Goal: Task Accomplishment & Management: Manage account settings

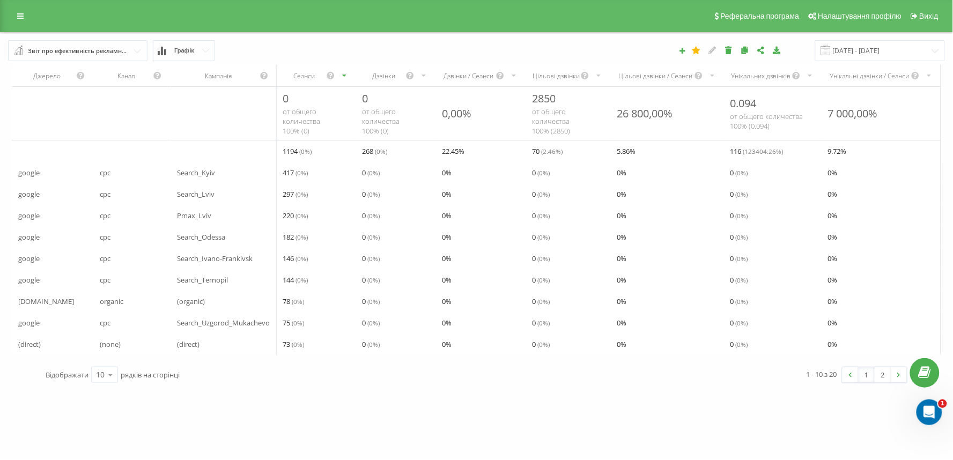
click at [29, 25] on div "Реферальна програма Налаштування профілю Вихід" at bounding box center [476, 16] width 953 height 32
click at [14, 12] on link at bounding box center [20, 16] width 19 height 15
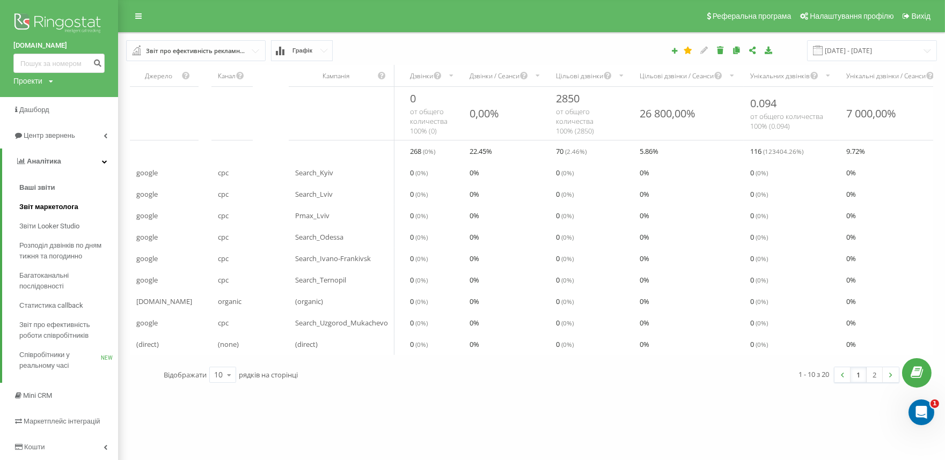
click at [48, 213] on link "Звіт маркетолога" at bounding box center [68, 206] width 99 height 19
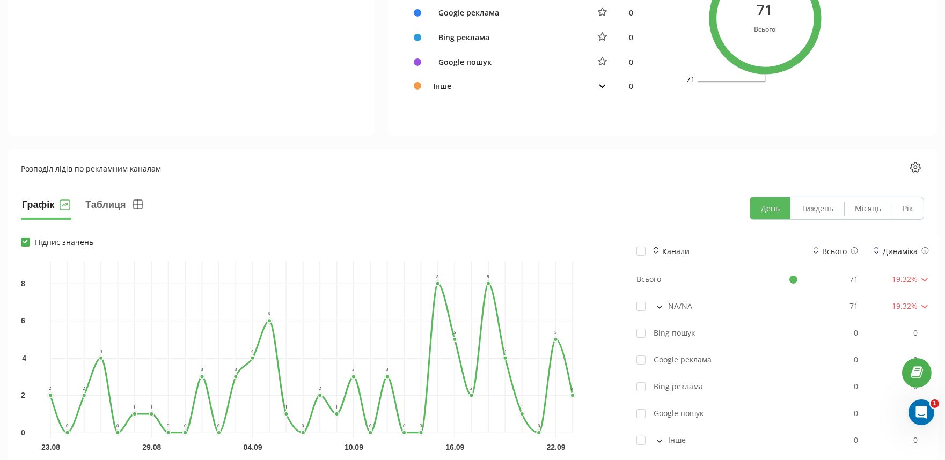
scroll to position [715, 0]
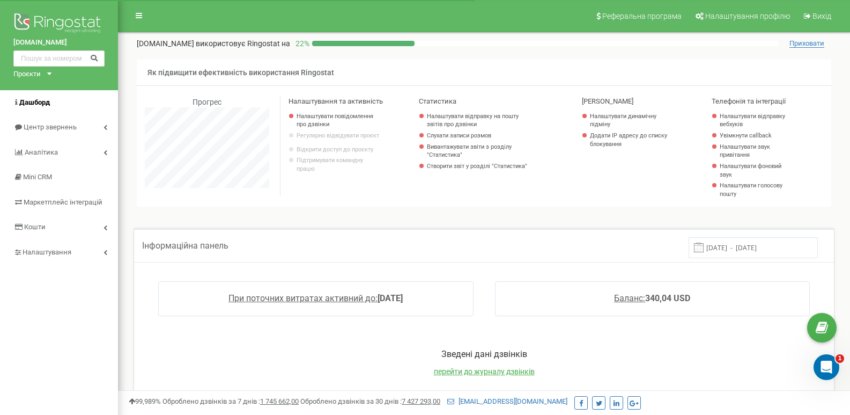
scroll to position [644, 732]
click at [56, 153] on span "Аналiтика" at bounding box center [41, 152] width 33 height 8
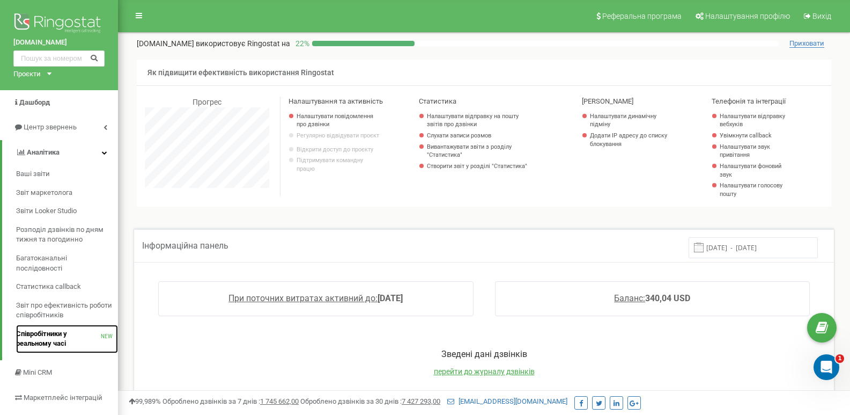
click at [60, 336] on span "Співробітники у реальному часі" at bounding box center [58, 339] width 85 height 20
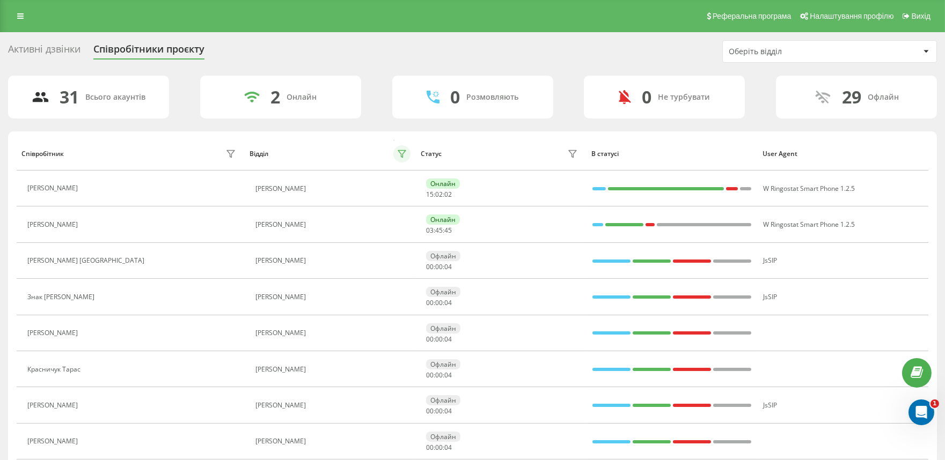
click at [397, 150] on icon at bounding box center [401, 154] width 9 height 9
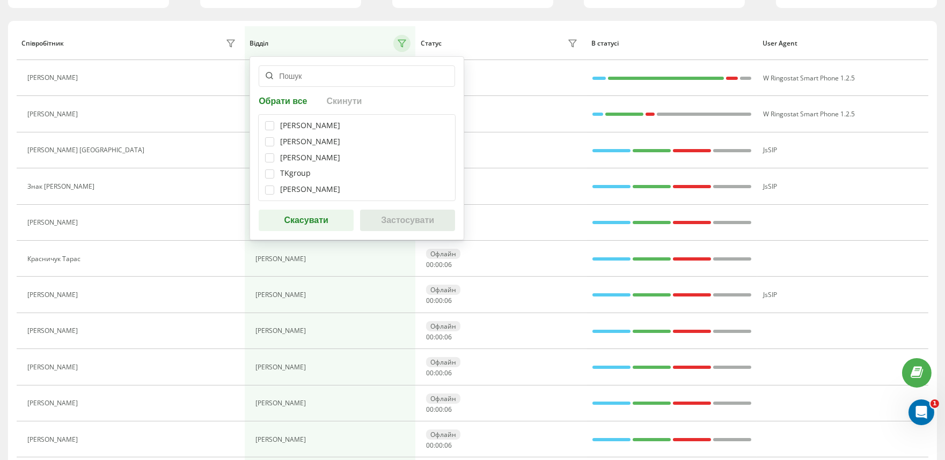
scroll to position [119, 0]
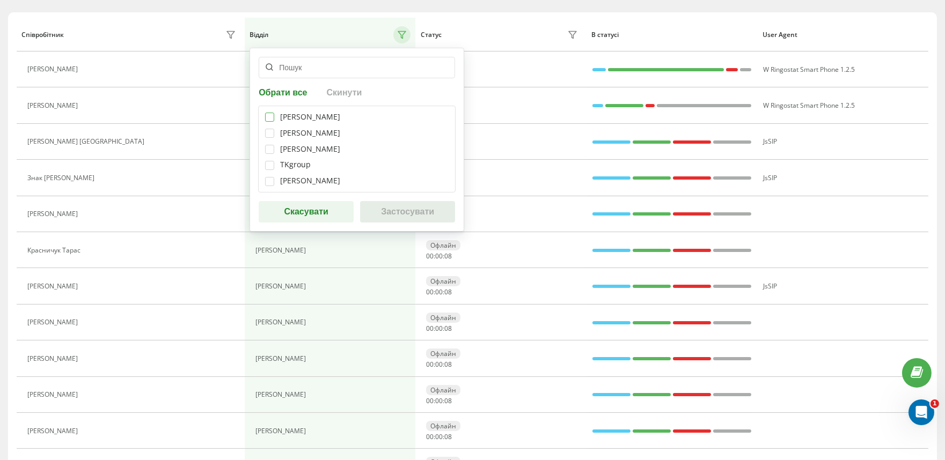
click at [270, 113] on label at bounding box center [269, 113] width 9 height 0
checkbox input "true"
click at [417, 222] on button "Застосувати" at bounding box center [407, 211] width 95 height 21
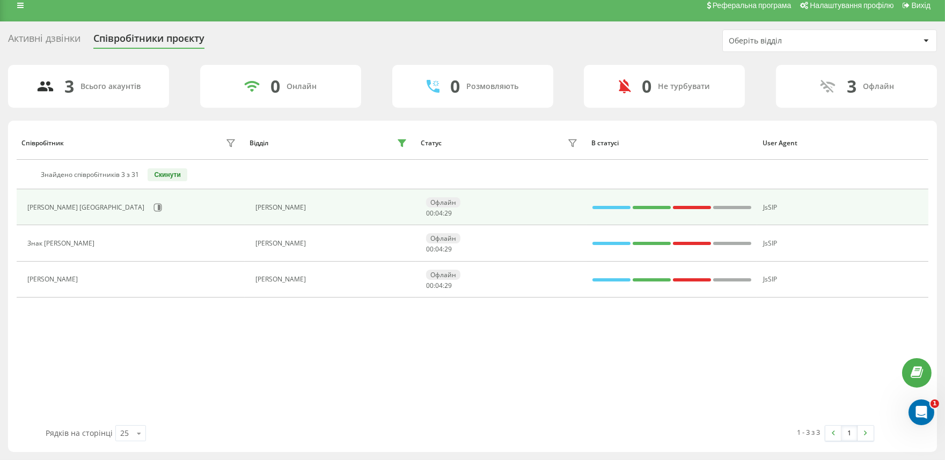
click at [112, 213] on div "Анастасія Канада" at bounding box center [132, 207] width 211 height 18
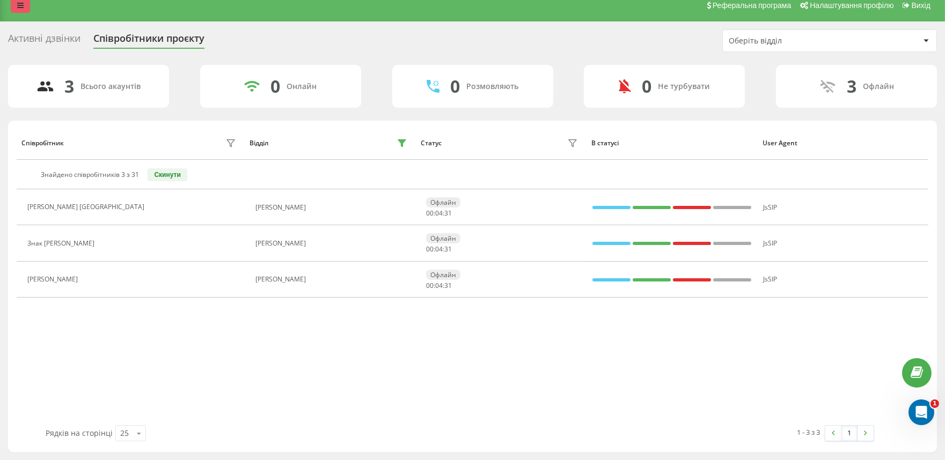
click at [12, 8] on link at bounding box center [20, 5] width 19 height 15
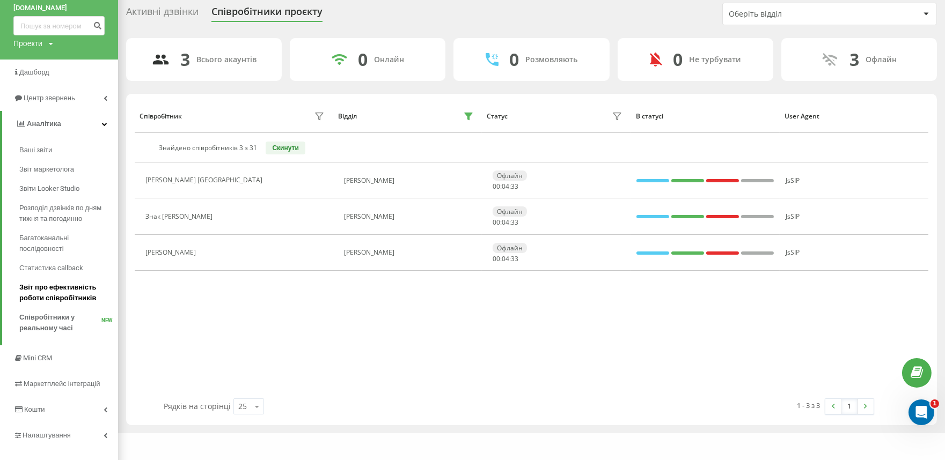
scroll to position [52, 0]
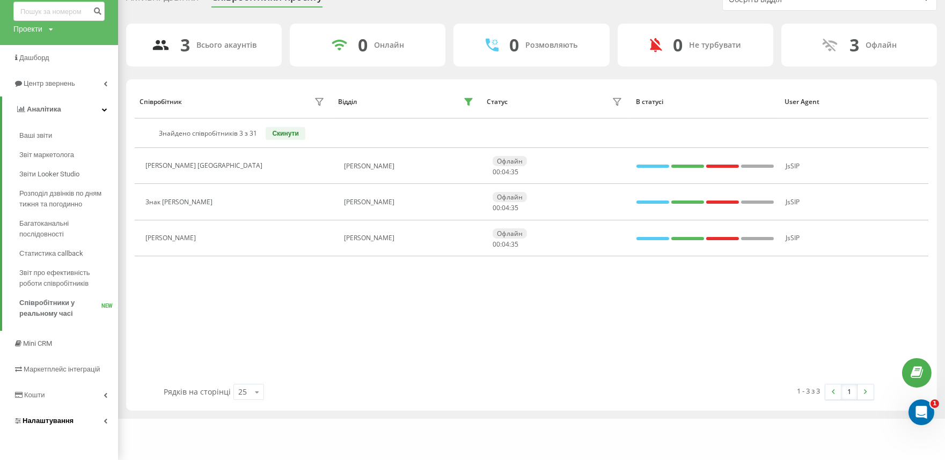
click at [85, 416] on link "Налаштування" at bounding box center [59, 421] width 118 height 26
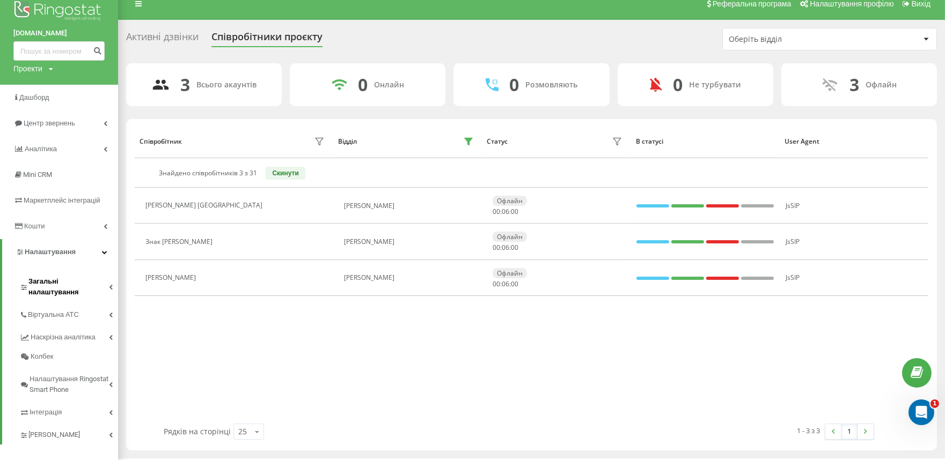
click at [101, 282] on span "Загальні налаштування" at bounding box center [68, 286] width 80 height 21
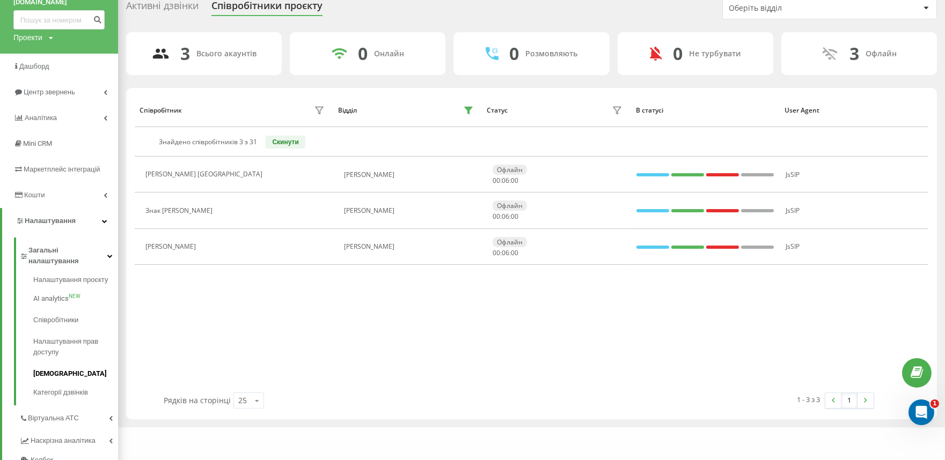
scroll to position [72, 0]
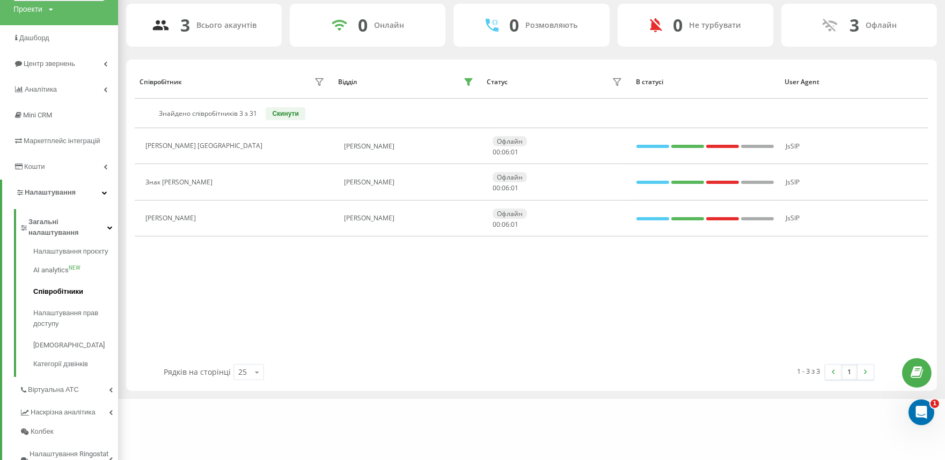
click at [74, 286] on span "Співробітники" at bounding box center [58, 291] width 50 height 11
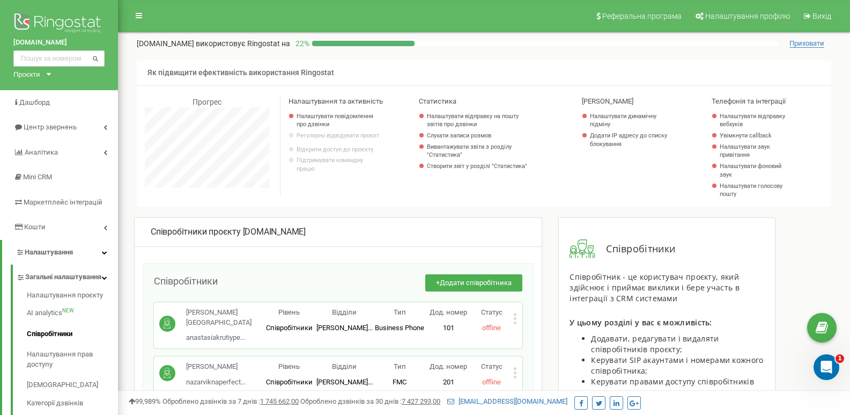
scroll to position [107, 0]
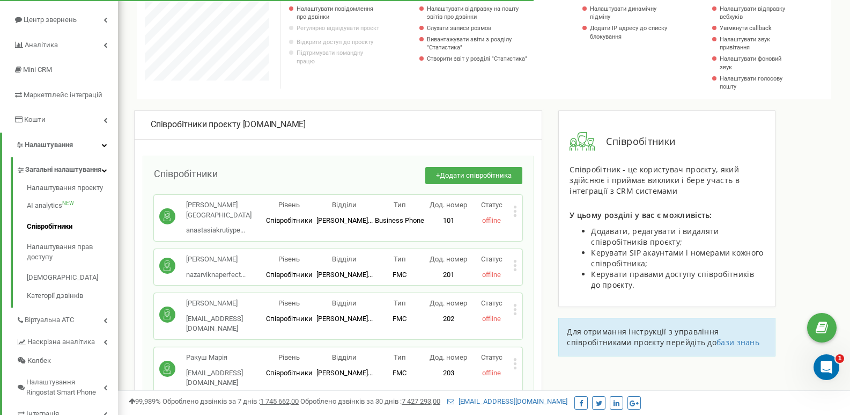
click at [515, 211] on icon at bounding box center [515, 211] width 3 height 3
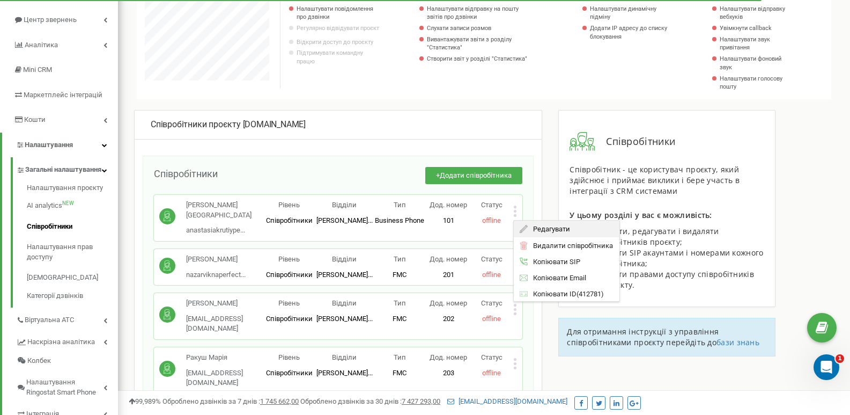
click at [553, 225] on span "Редагувати" at bounding box center [549, 228] width 42 height 7
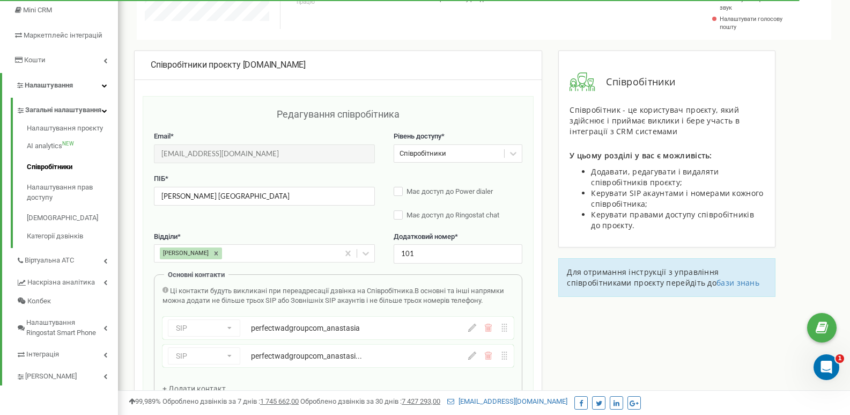
scroll to position [268, 0]
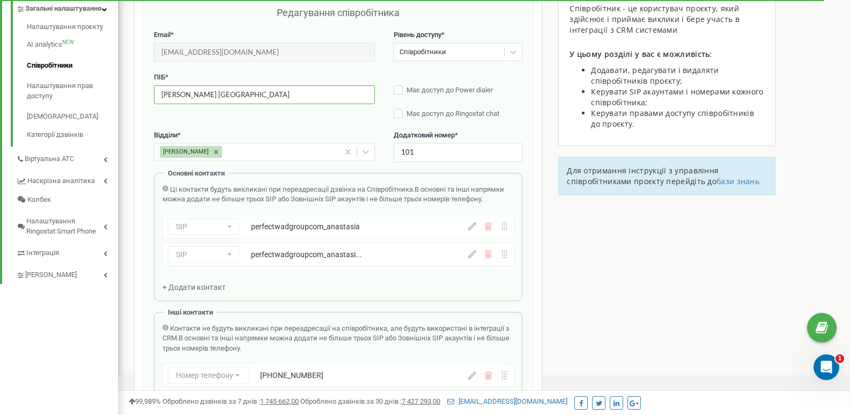
drag, startPoint x: 275, startPoint y: 94, endPoint x: 170, endPoint y: 104, distance: 105.5
click at [170, 104] on input "Анастасія Канада" at bounding box center [264, 94] width 221 height 19
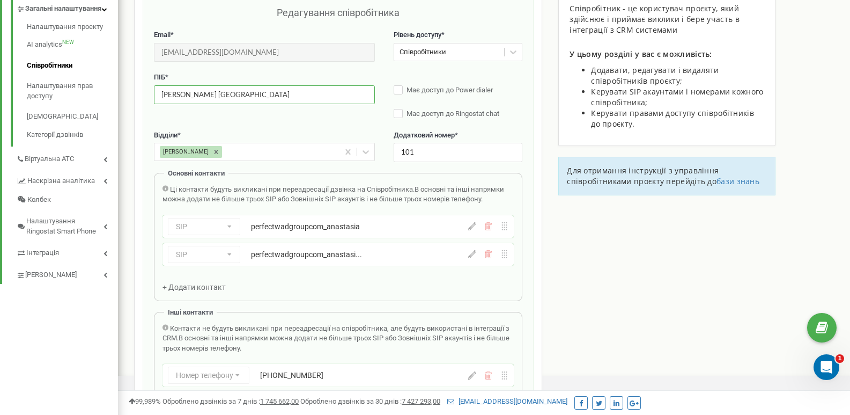
click at [249, 89] on input "Анастасія Канада" at bounding box center [264, 94] width 221 height 19
drag, startPoint x: 261, startPoint y: 92, endPoint x: 144, endPoint y: 96, distance: 117.0
click at [144, 96] on div "Редагування співробітника Email * anastasiakrutiyperfect@gmail.com Email недост…" at bounding box center [338, 230] width 391 height 470
paste input "ороль Володимир"
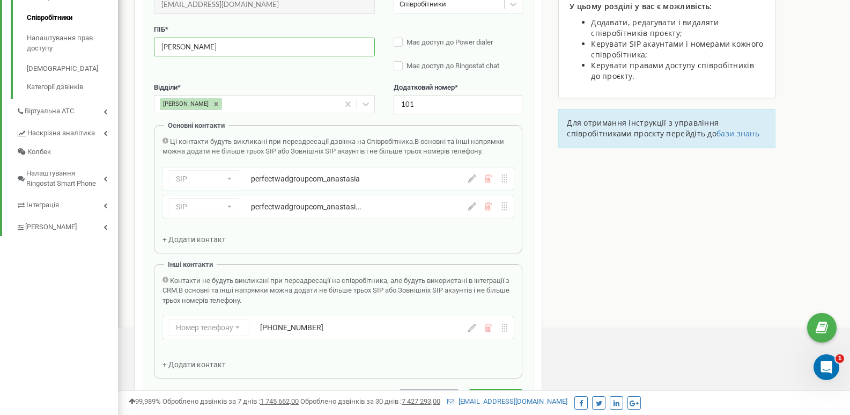
scroll to position [429, 0]
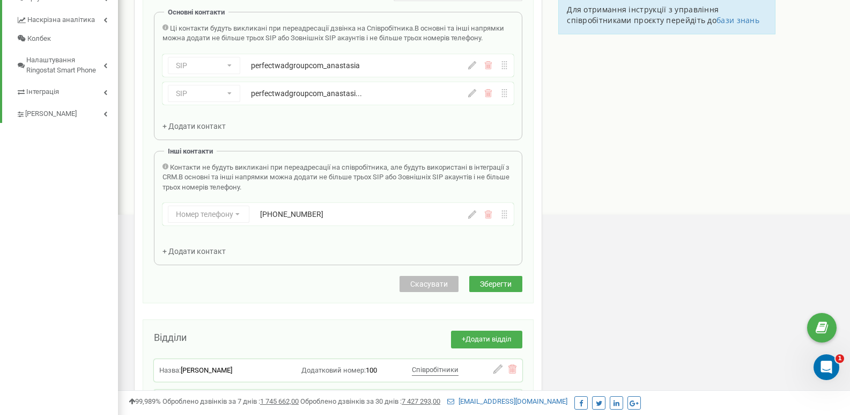
type input "Король Володимир"
click at [518, 281] on button "Зберегти" at bounding box center [495, 284] width 53 height 16
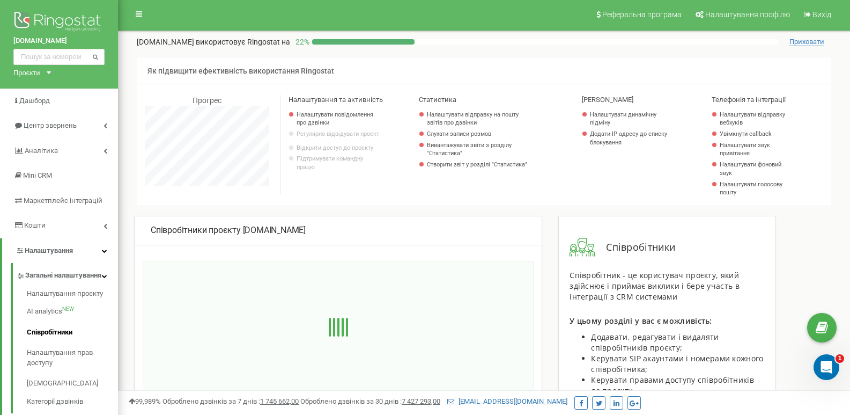
scroll to position [0, 0]
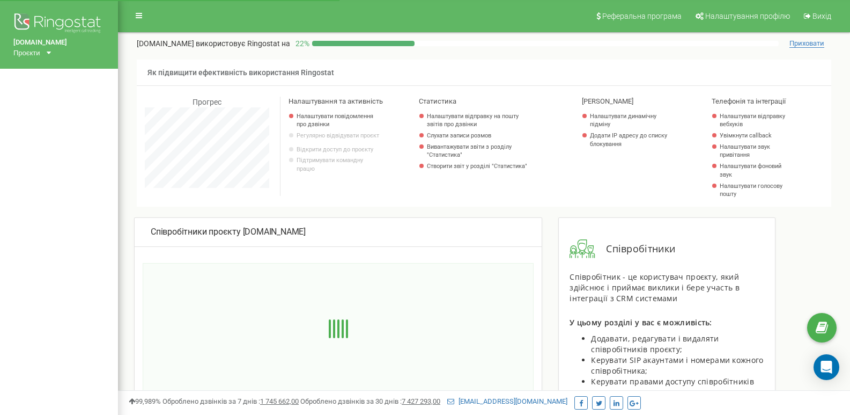
scroll to position [644, 732]
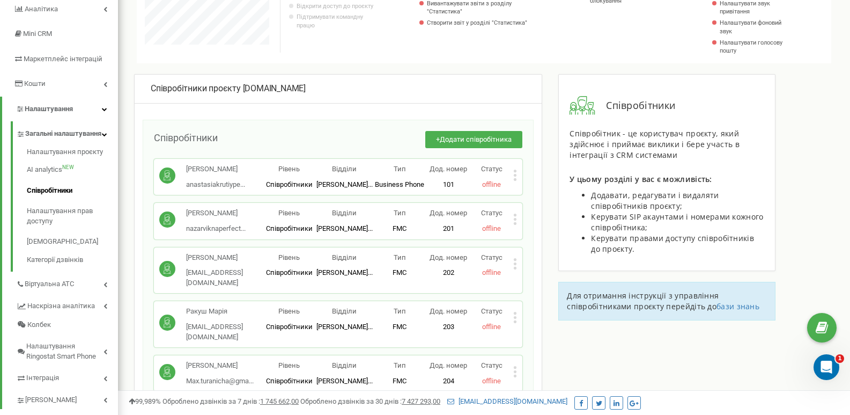
scroll to position [134, 0]
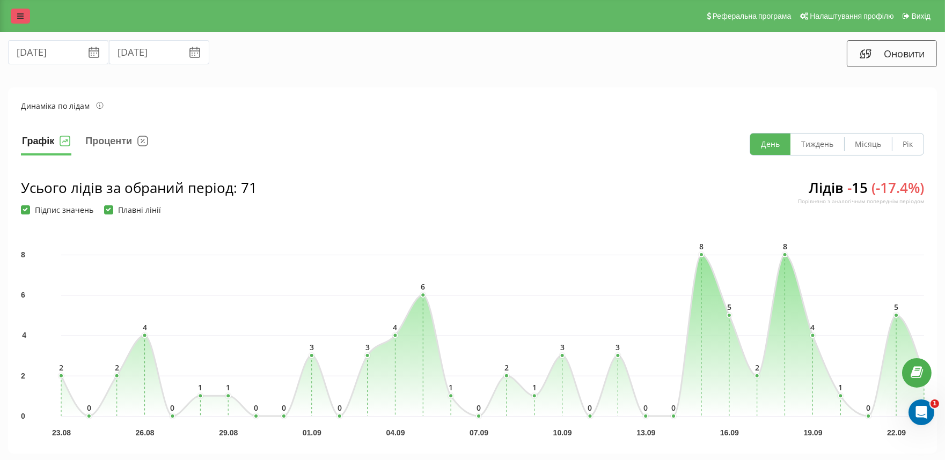
click at [28, 18] on link at bounding box center [20, 16] width 19 height 15
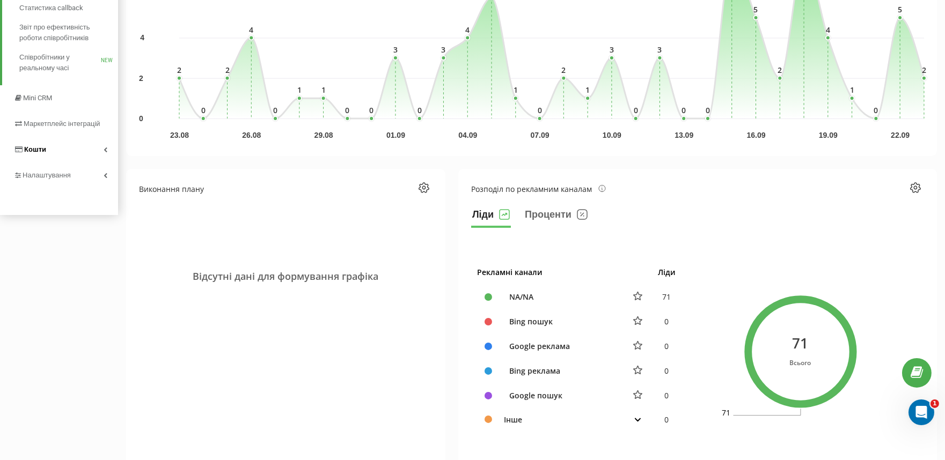
click at [51, 147] on link "Кошти" at bounding box center [59, 150] width 118 height 26
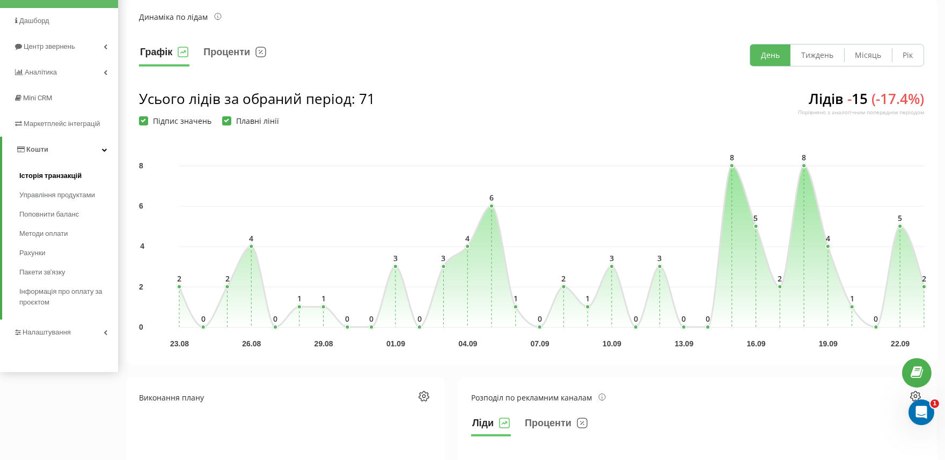
click at [61, 176] on span "Історія транзакцій" at bounding box center [50, 176] width 62 height 11
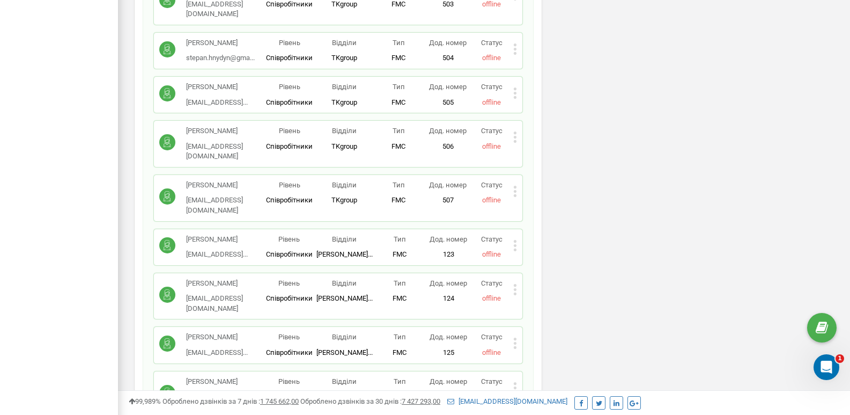
scroll to position [1046, 0]
